Goal: Use online tool/utility: Utilize a website feature to perform a specific function

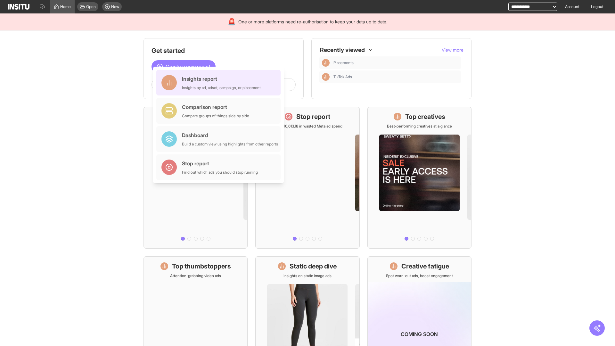
click at [220, 83] on div "Insights report Insights by ad, adset, campaign, or placement" at bounding box center [221, 82] width 79 height 15
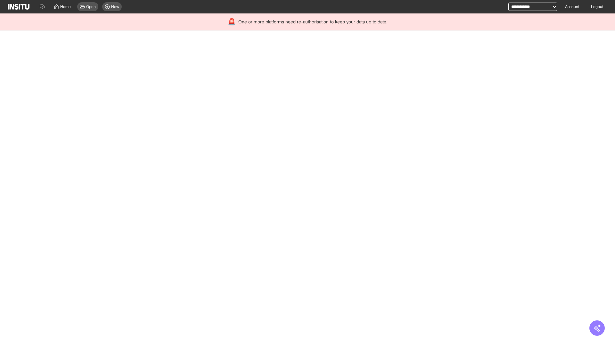
select select "**"
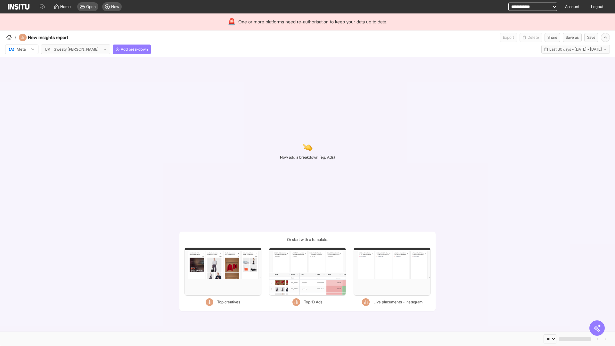
click at [22, 49] on div at bounding box center [17, 49] width 18 height 6
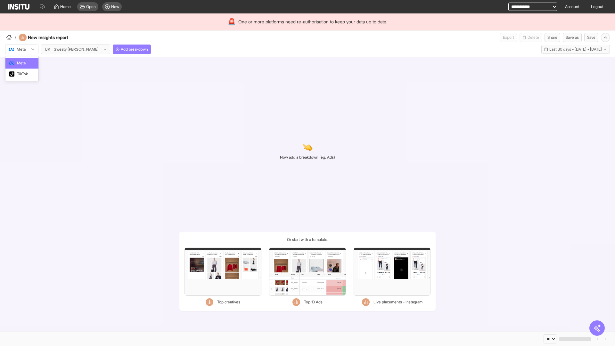
click at [21, 63] on span "Meta" at bounding box center [21, 63] width 9 height 6
click at [121, 49] on span "Add breakdown" at bounding box center [134, 49] width 27 height 5
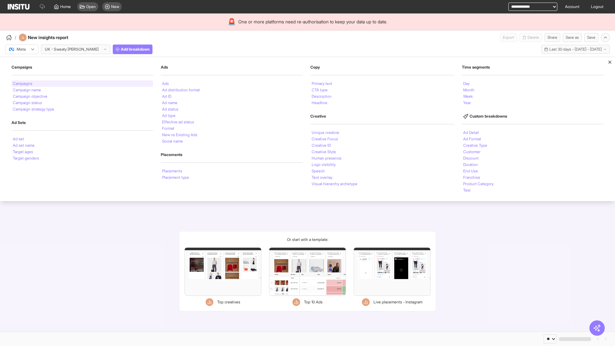
click at [23, 84] on li "Campaigns" at bounding box center [23, 84] width 20 height 4
